Goal: Task Accomplishment & Management: Use online tool/utility

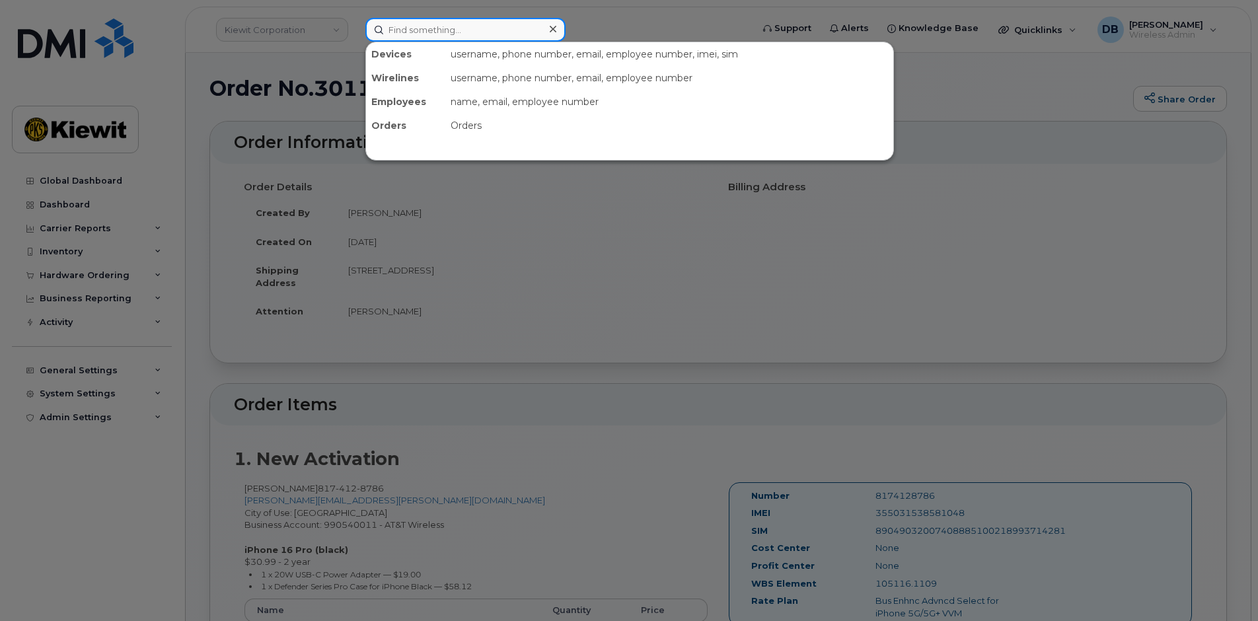
click at [414, 34] on input at bounding box center [465, 30] width 200 height 24
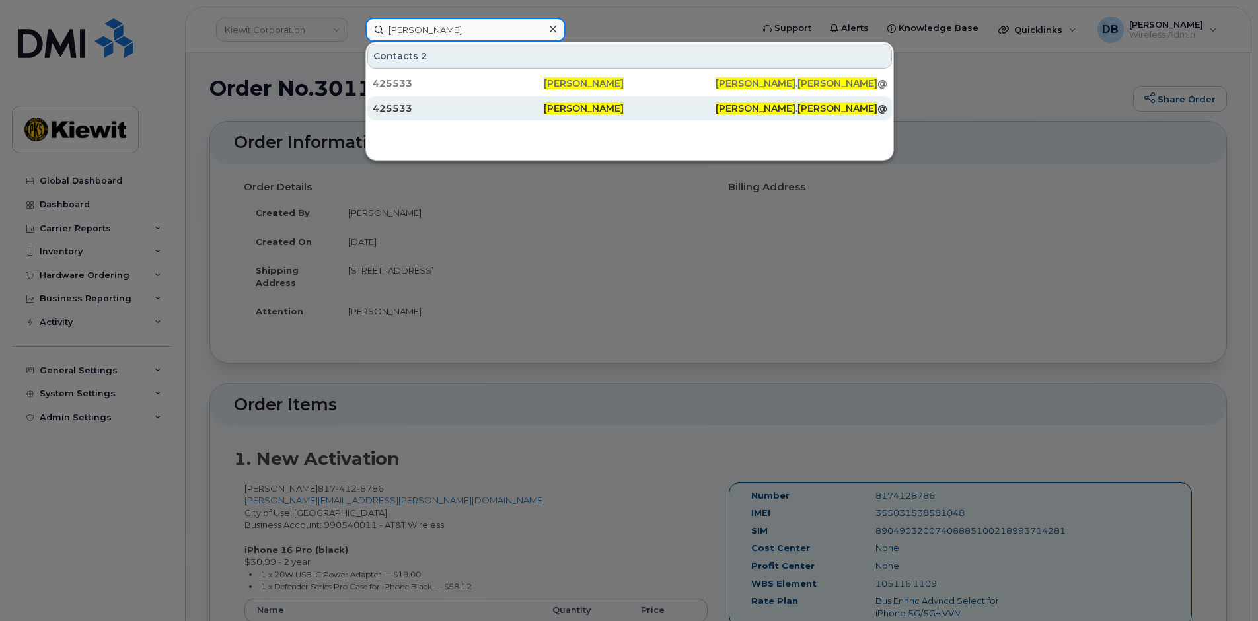
type input "Broderick wilson"
click at [422, 104] on div "425533" at bounding box center [458, 108] width 171 height 13
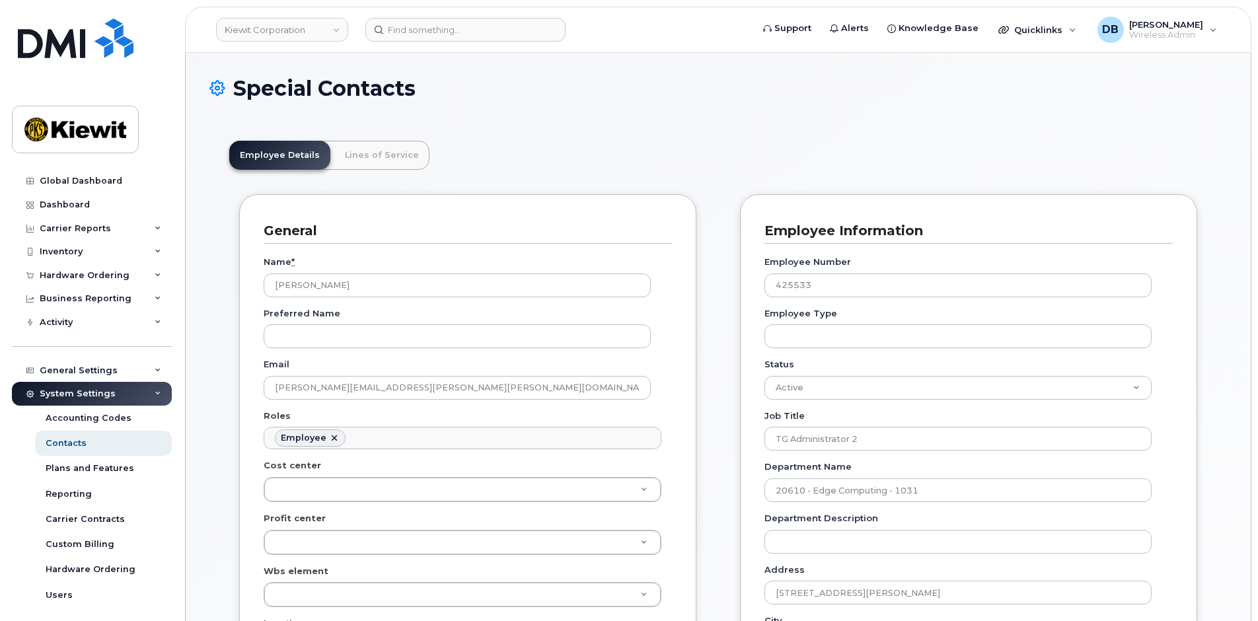
scroll to position [39, 0]
click at [363, 160] on link "Lines of Service" at bounding box center [381, 155] width 95 height 29
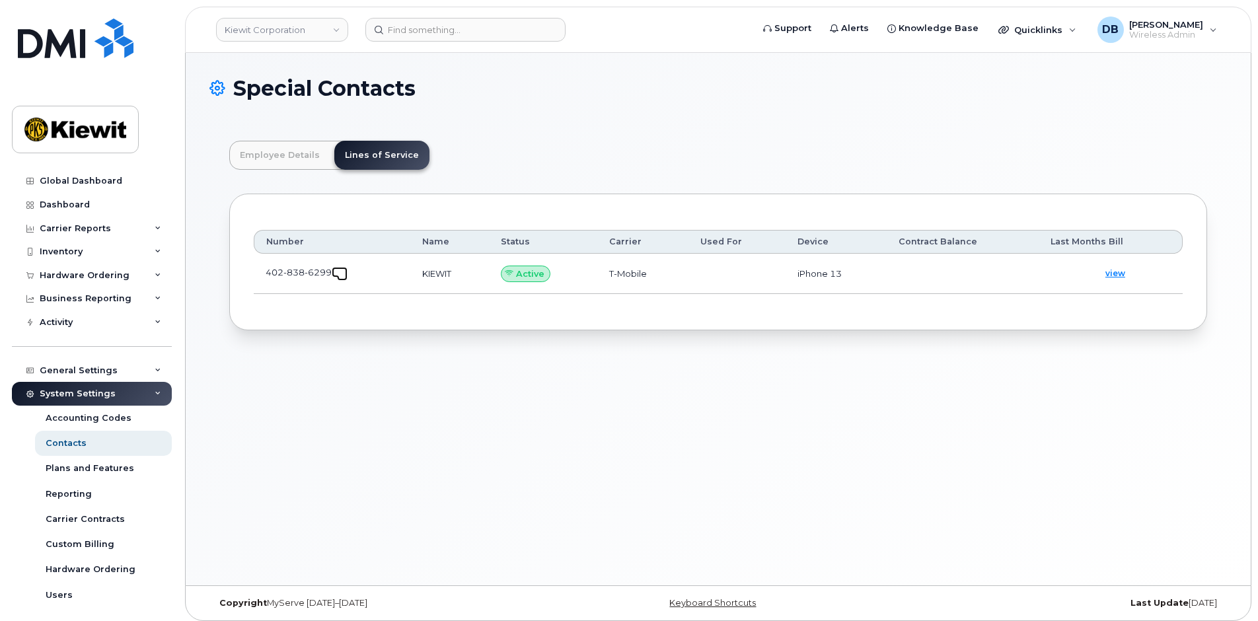
click at [339, 276] on span at bounding box center [342, 275] width 11 height 11
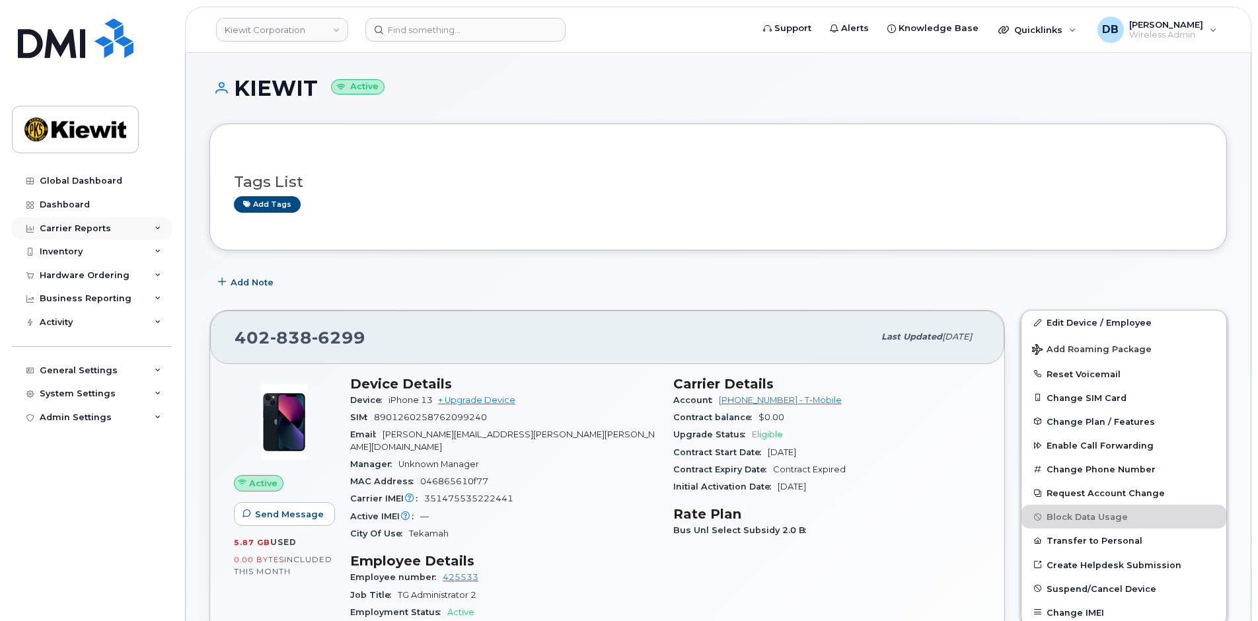
click at [82, 226] on div "Carrier Reports" at bounding box center [75, 228] width 71 height 11
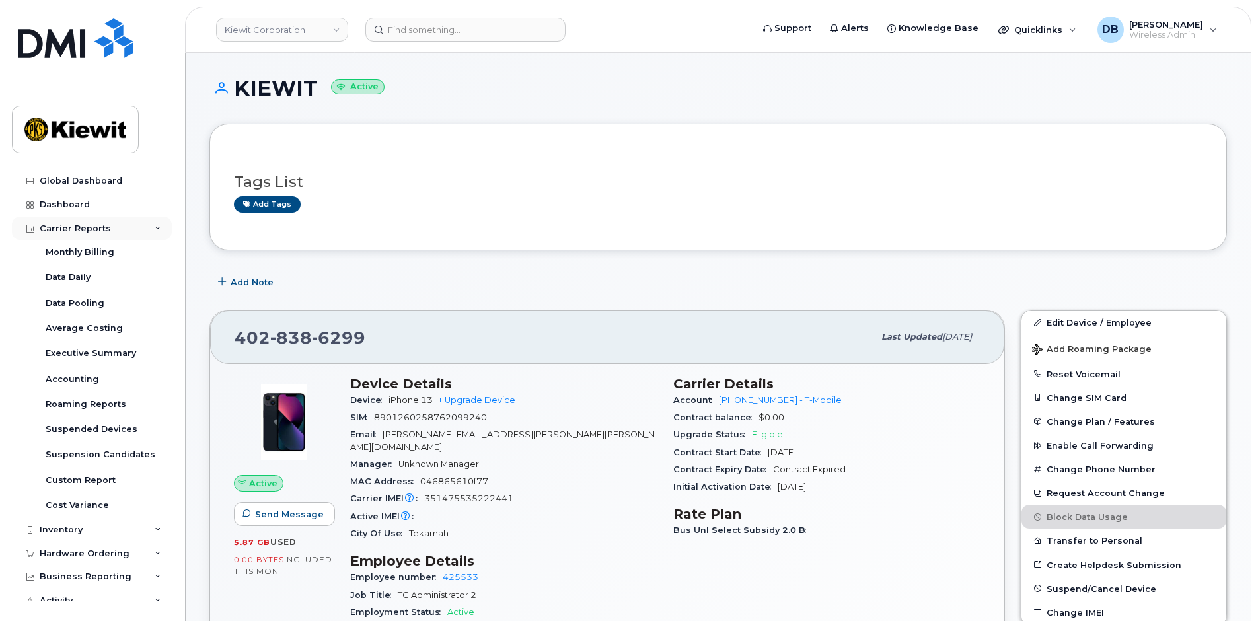
click at [90, 239] on div "Carrier Reports" at bounding box center [92, 229] width 160 height 24
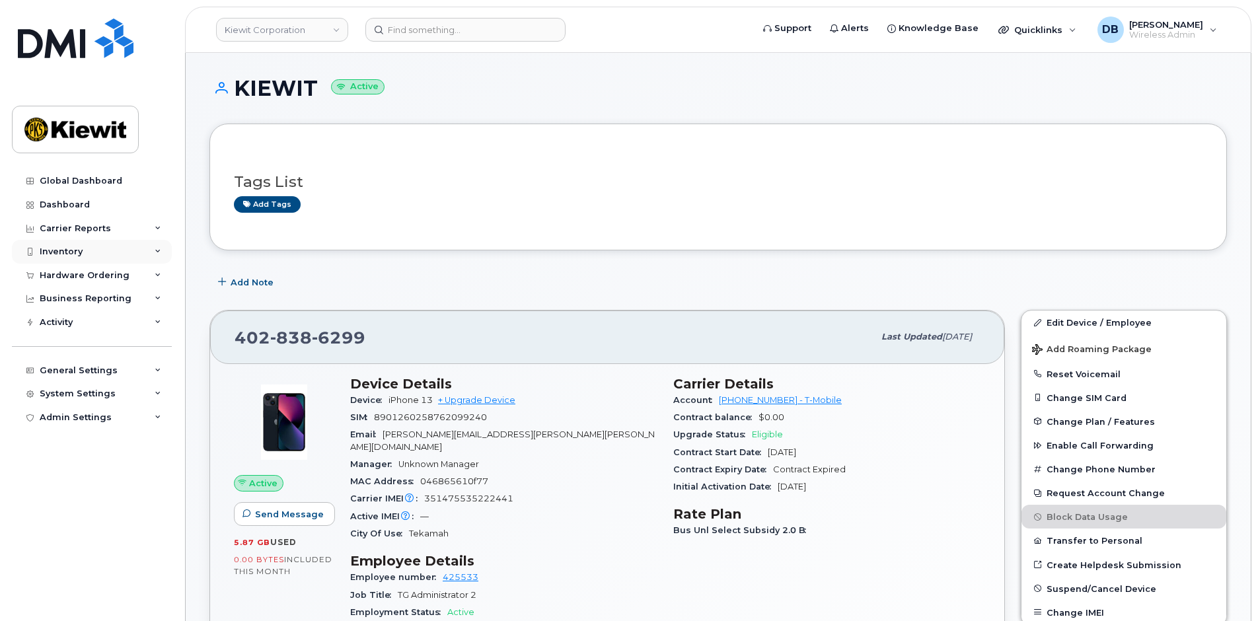
click at [78, 260] on div "Inventory" at bounding box center [92, 252] width 160 height 24
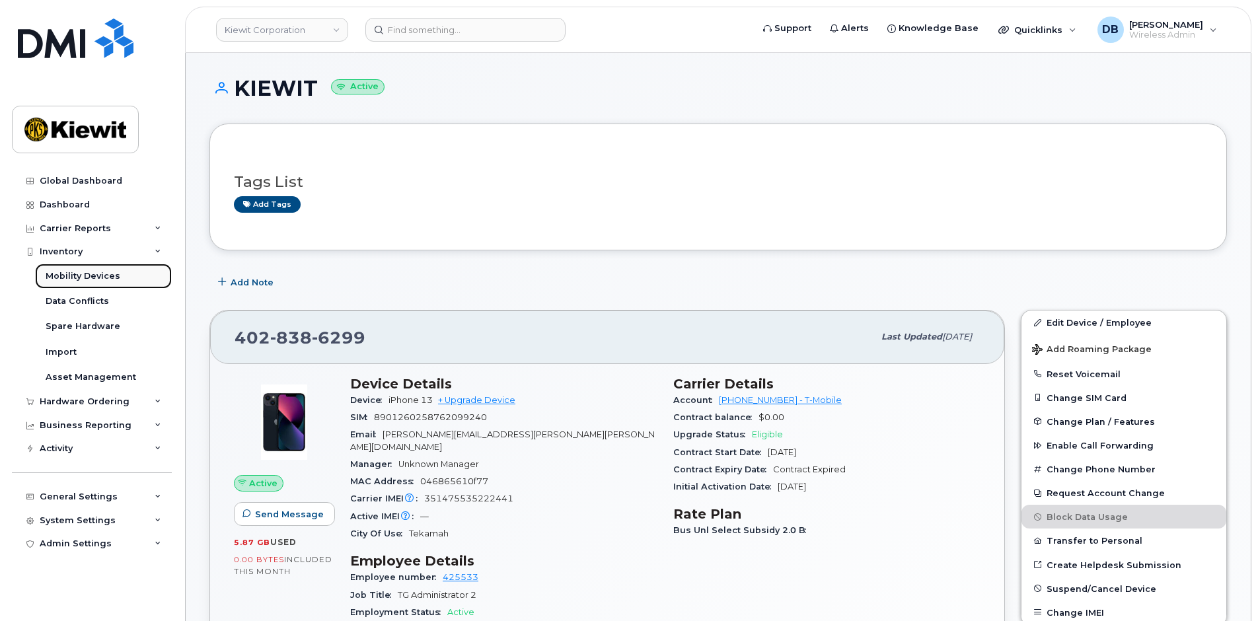
click at [93, 280] on div "Mobility Devices" at bounding box center [83, 276] width 75 height 12
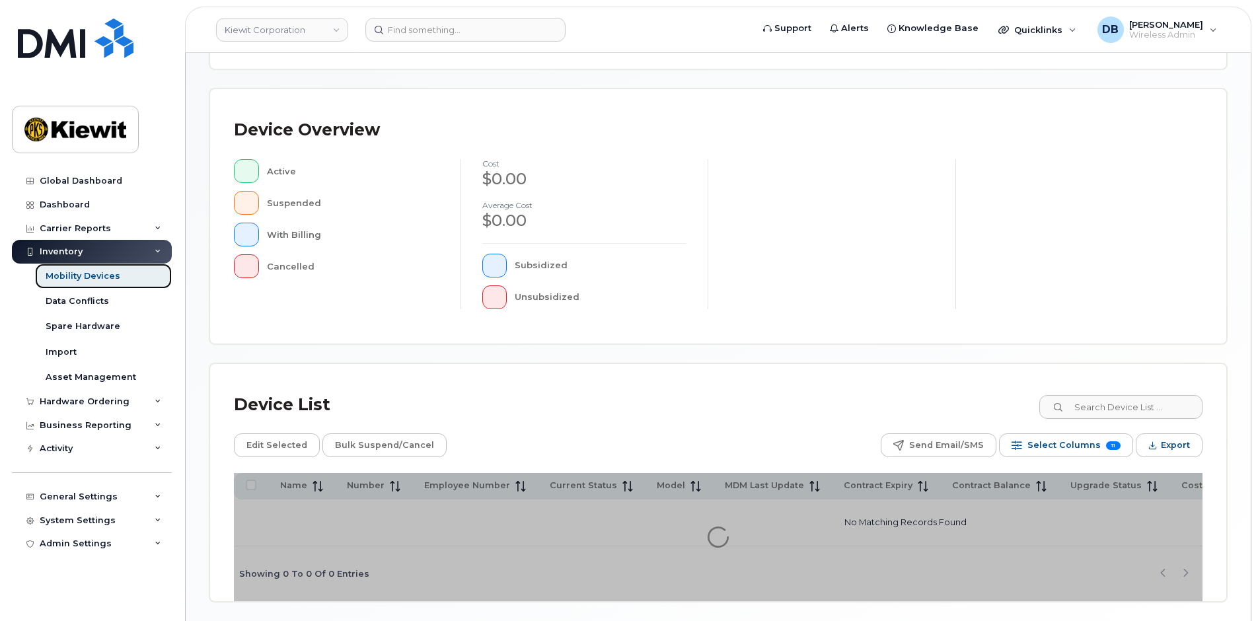
scroll to position [315, 0]
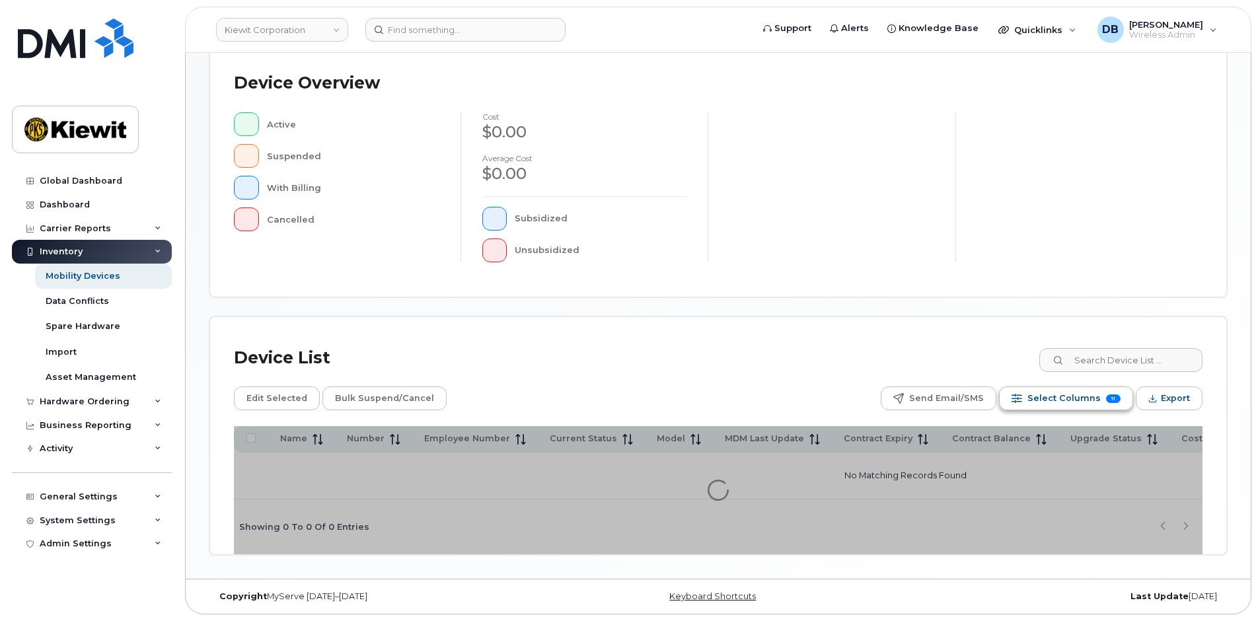
click at [1062, 396] on span "Select Columns" at bounding box center [1063, 399] width 73 height 20
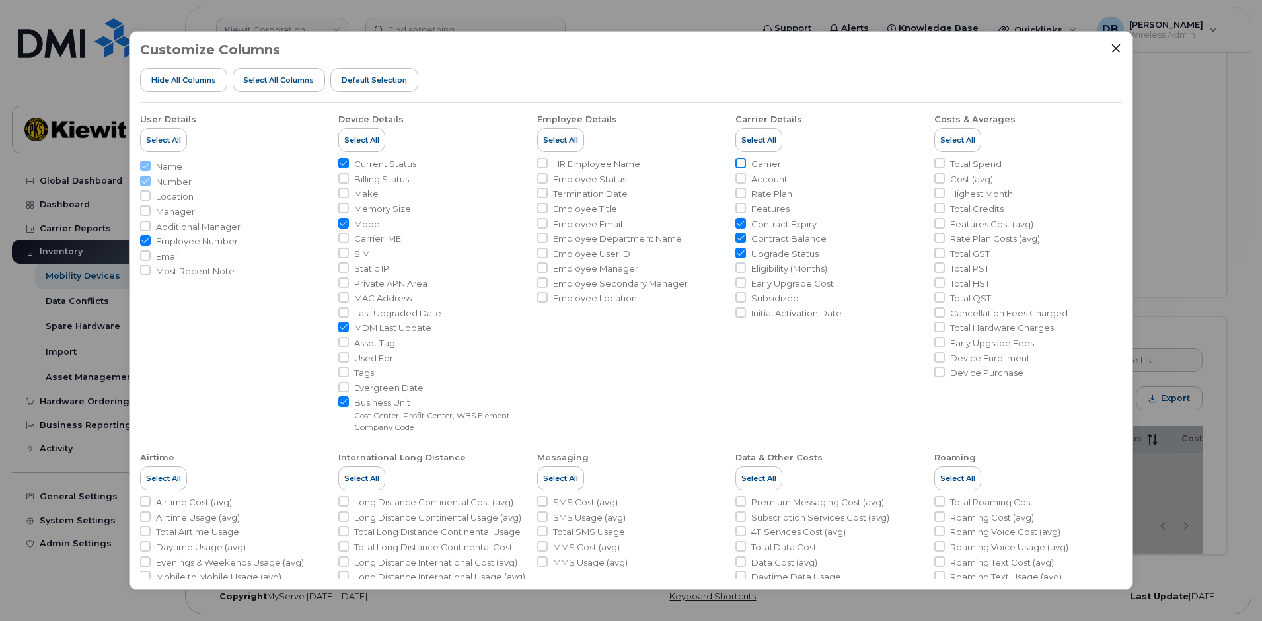
click at [737, 165] on input "Carrier" at bounding box center [740, 163] width 11 height 11
checkbox input "true"
click at [1117, 50] on icon "Close" at bounding box center [1116, 48] width 11 height 11
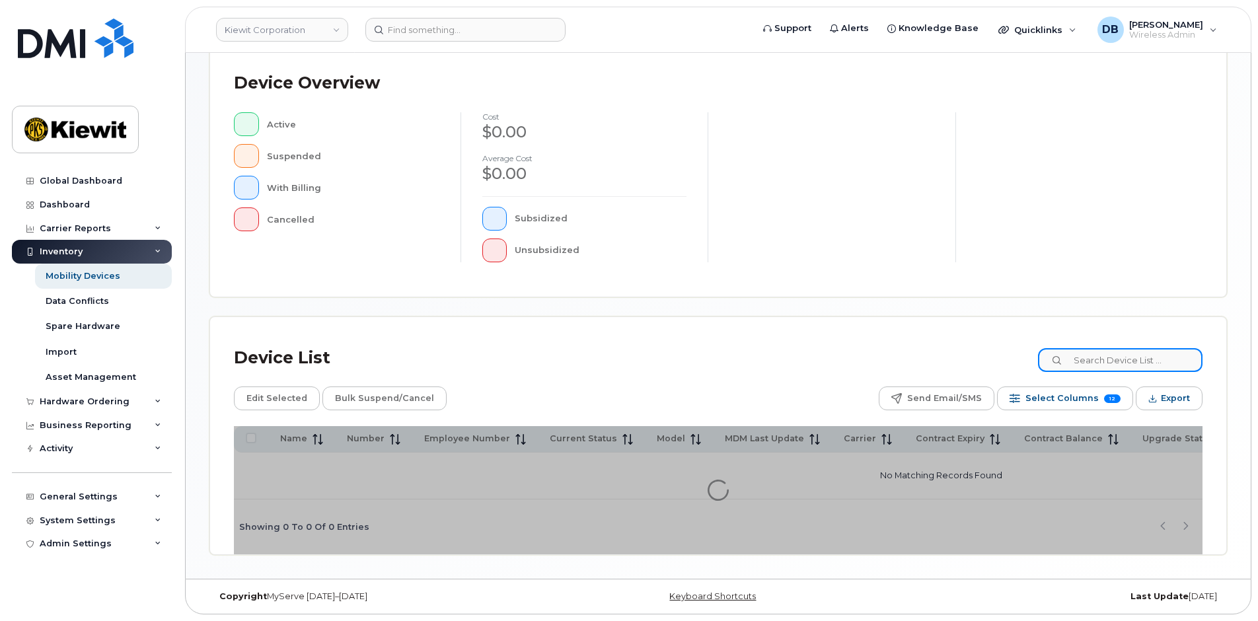
click at [1099, 357] on input at bounding box center [1120, 360] width 165 height 24
type input "c"
type input "verizon"
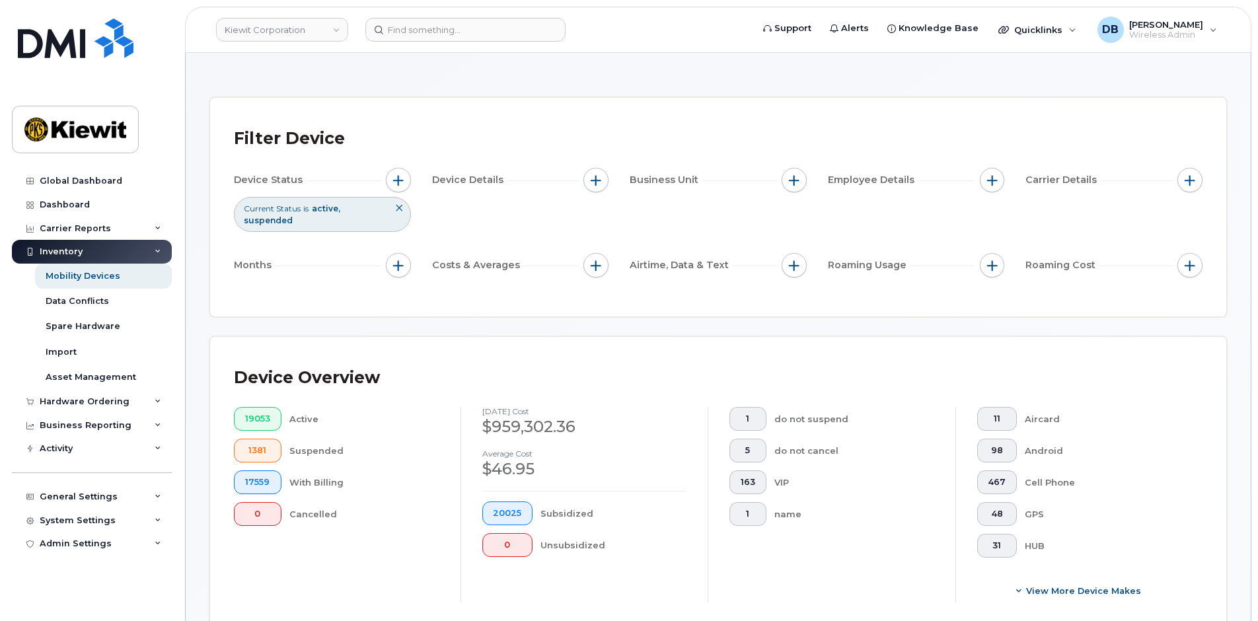
scroll to position [315, 0]
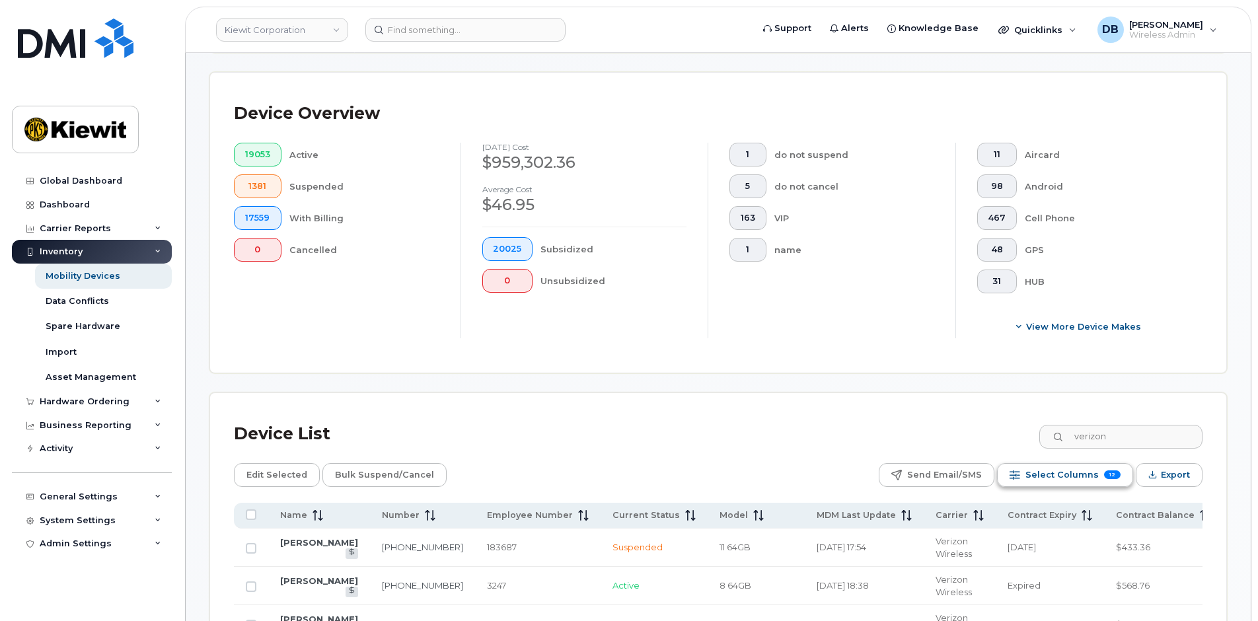
click at [1051, 466] on span "Select Columns" at bounding box center [1061, 475] width 73 height 20
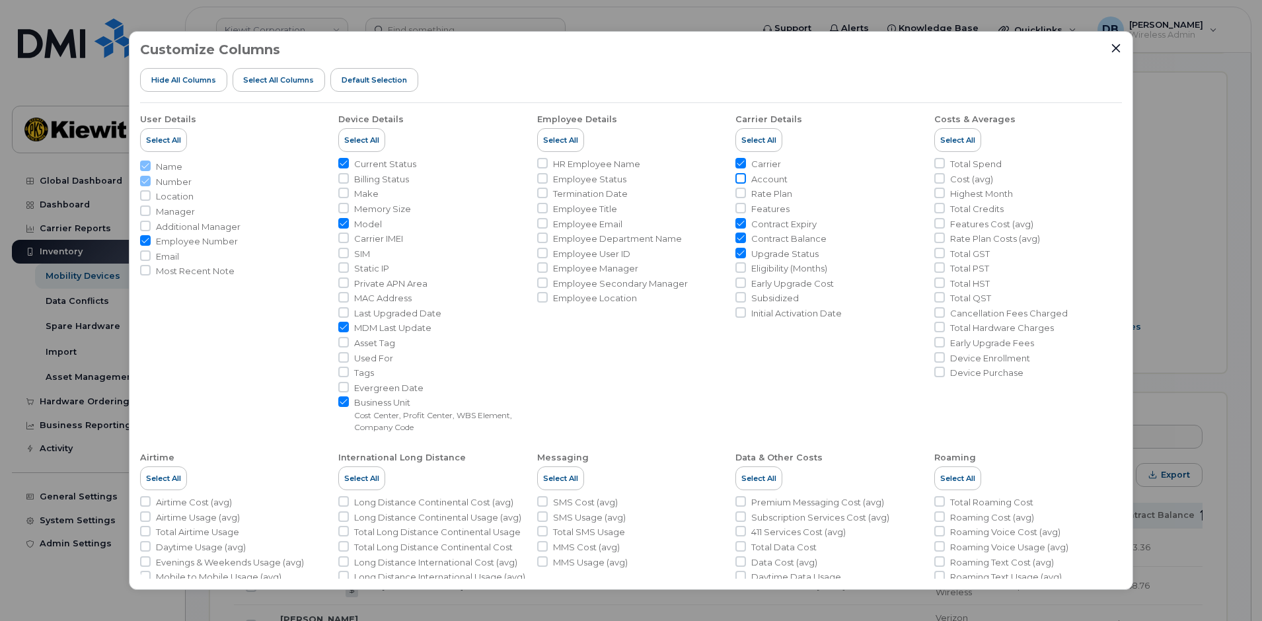
click at [738, 181] on input "Account" at bounding box center [740, 178] width 11 height 11
checkbox input "true"
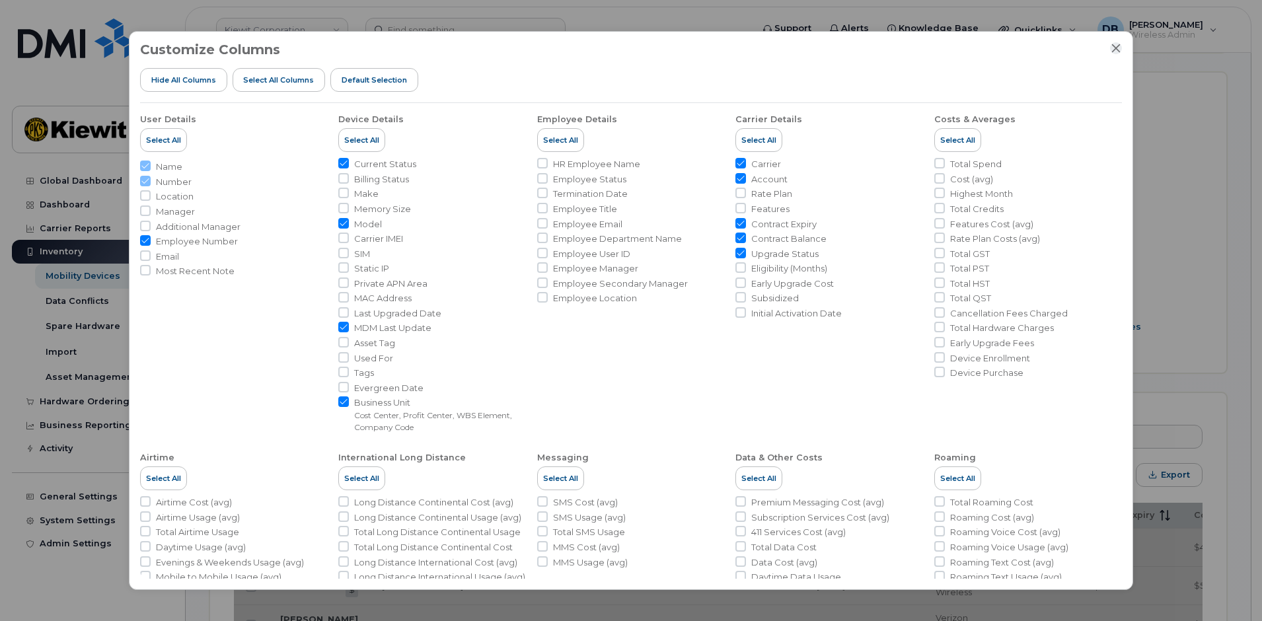
click at [1120, 48] on icon "Close" at bounding box center [1116, 48] width 11 height 11
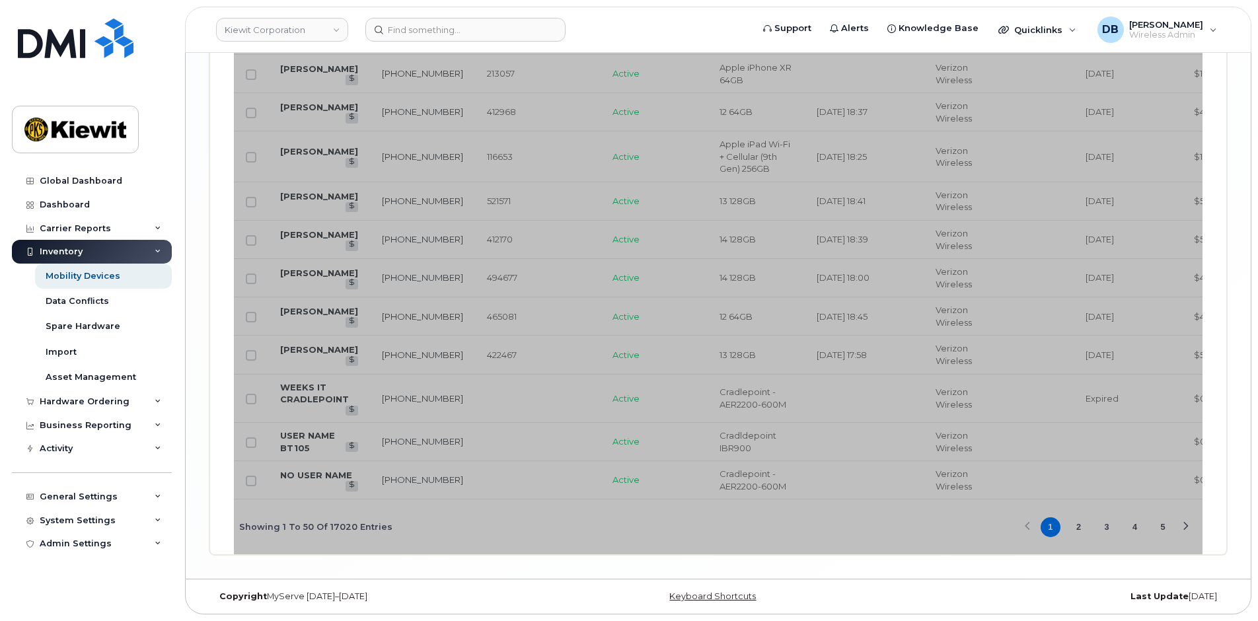
scroll to position [2499, 0]
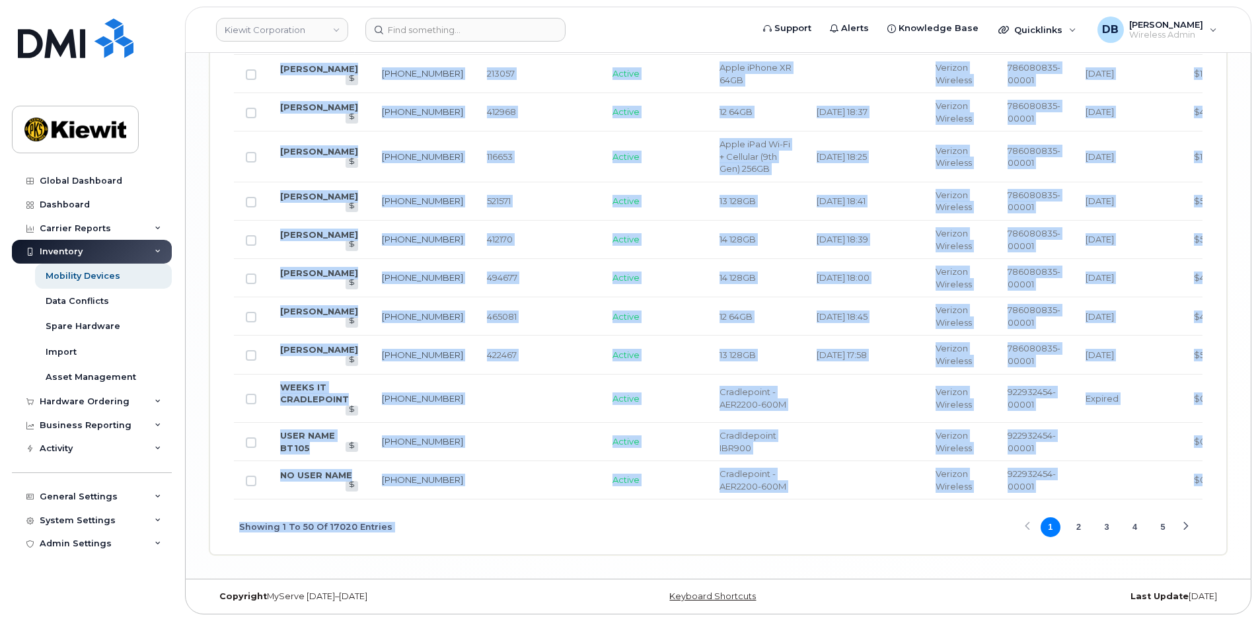
drag, startPoint x: 735, startPoint y: 501, endPoint x: 1134, endPoint y: 499, distance: 398.4
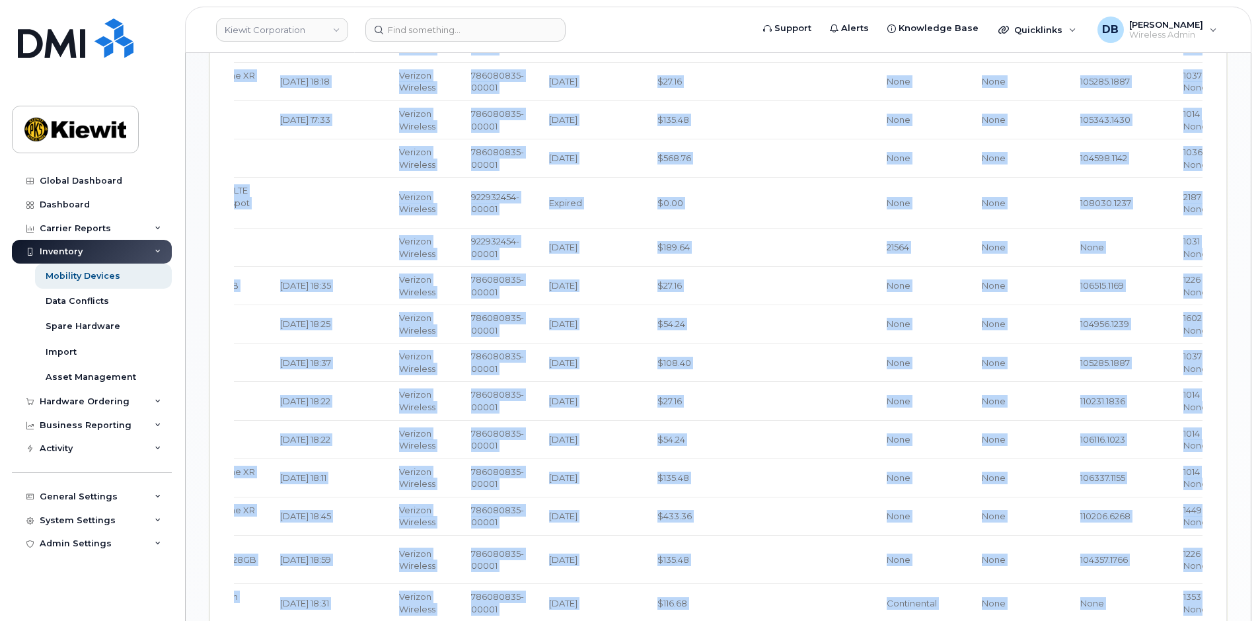
scroll to position [1111, 0]
